Goal: Download file/media

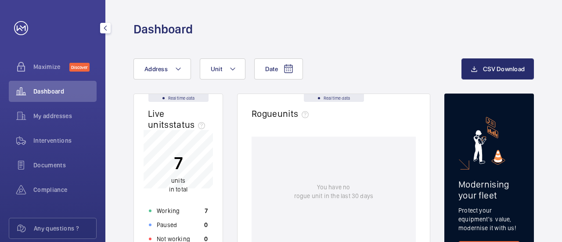
click at [104, 25] on mat-icon "button" at bounding box center [105, 28] width 11 height 7
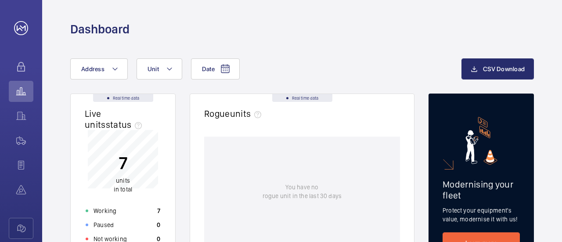
click at [42, 28] on div "Dashboard" at bounding box center [302, 18] width 520 height 37
click at [41, 26] on mat-icon "button" at bounding box center [42, 28] width 11 height 7
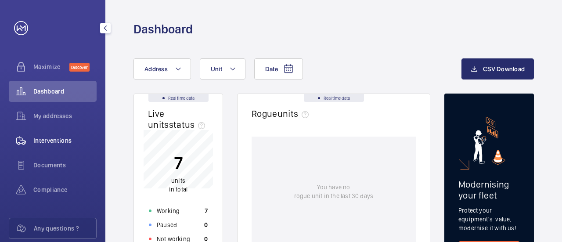
click at [57, 141] on span "Interventions" at bounding box center [64, 140] width 63 height 9
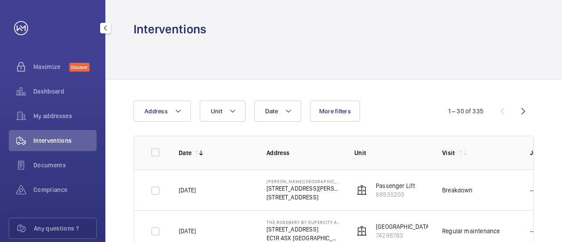
click at [104, 30] on mat-icon "button" at bounding box center [105, 28] width 11 height 7
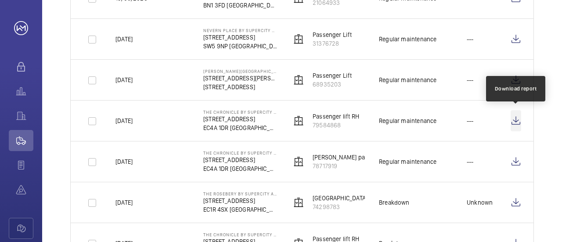
scroll to position [314, 0]
click at [517, 120] on wm-front-icon-button at bounding box center [515, 120] width 11 height 21
click at [513, 122] on wm-front-icon-button at bounding box center [515, 120] width 11 height 21
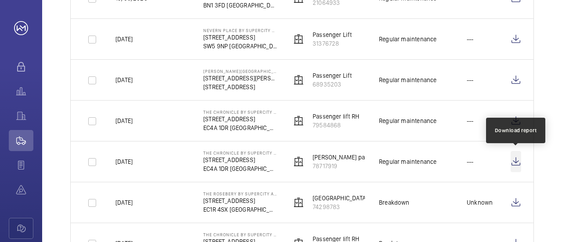
click at [516, 164] on wm-front-icon-button at bounding box center [515, 161] width 11 height 21
